Goal: Information Seeking & Learning: Learn about a topic

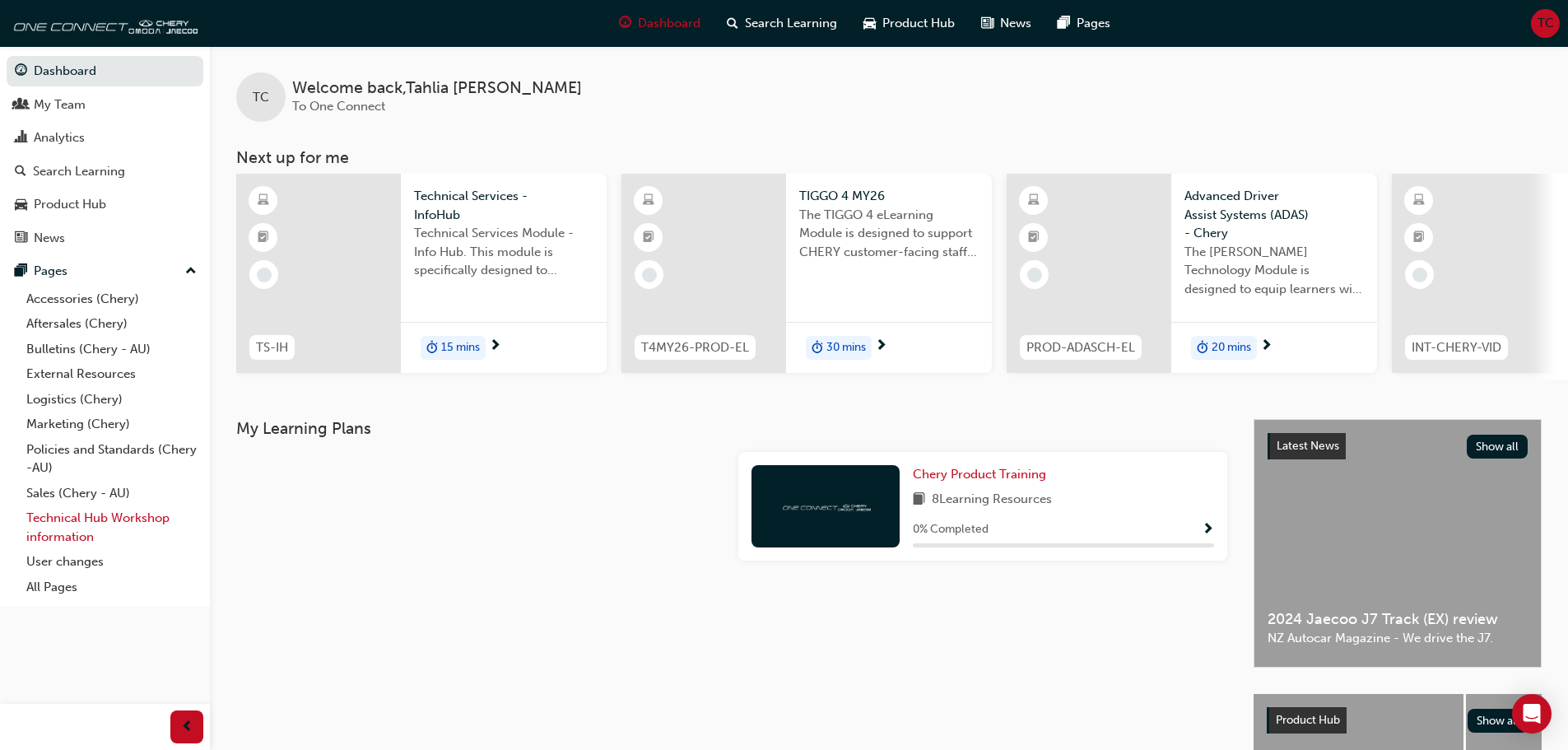
click at [81, 519] on link "Technical Hub Workshop information" at bounding box center [110, 527] width 183 height 44
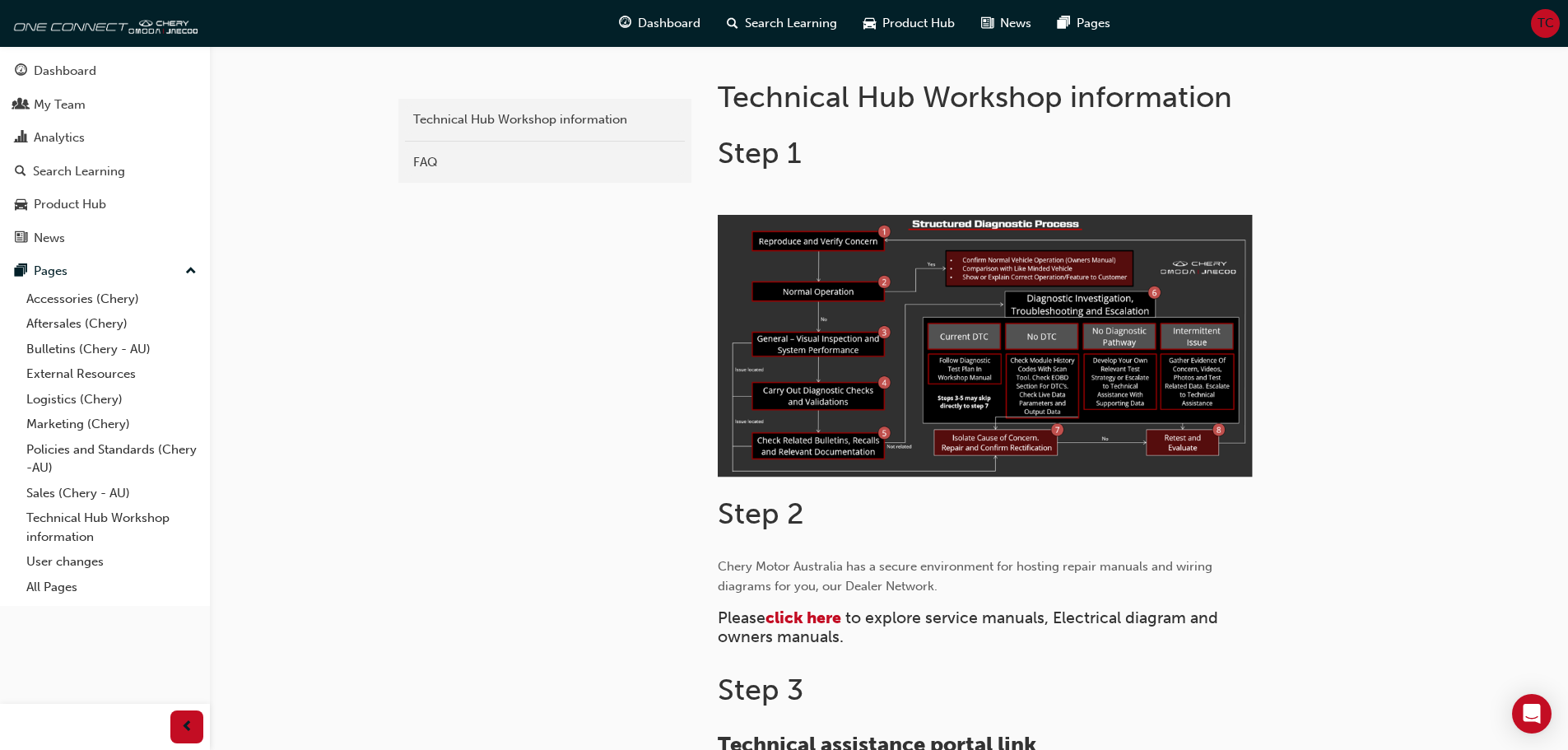
scroll to position [740, 0]
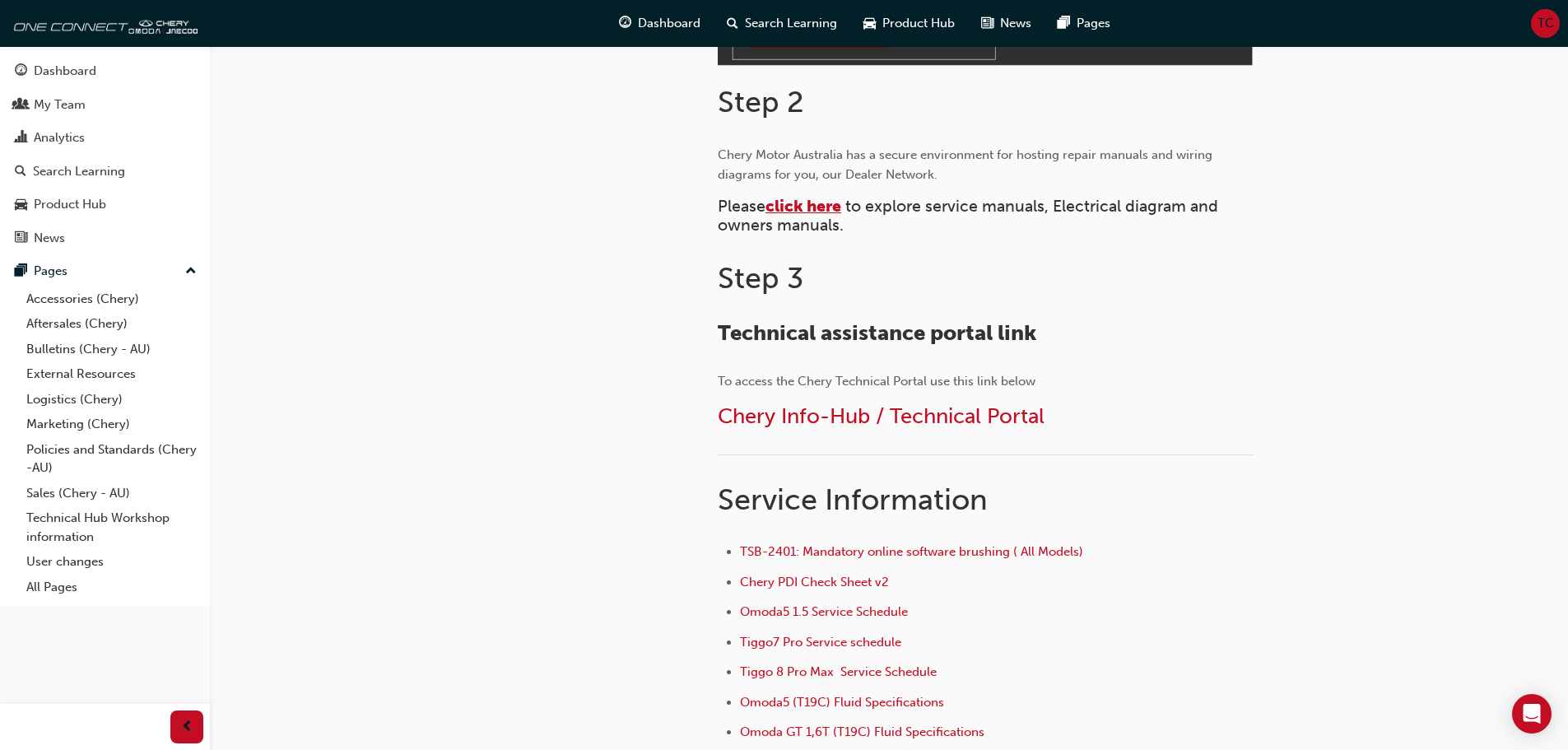
click at [829, 205] on span "click here" at bounding box center [803, 206] width 76 height 19
